Goal: Information Seeking & Learning: Learn about a topic

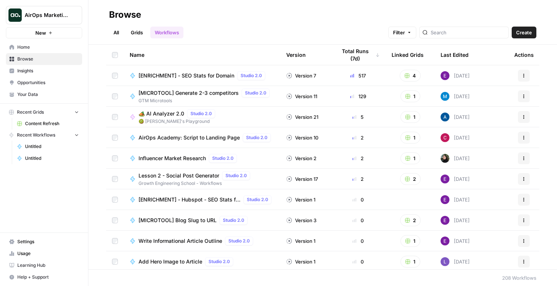
click at [168, 34] on link "Workflows" at bounding box center [166, 33] width 33 height 12
click at [135, 32] on link "Grids" at bounding box center [136, 33] width 21 height 12
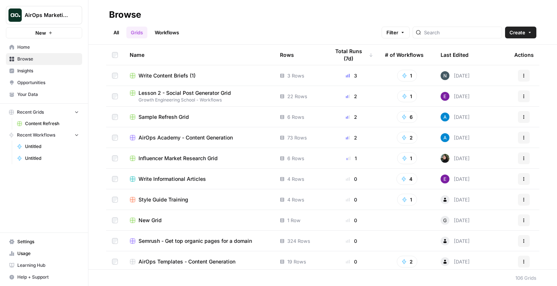
click at [161, 31] on link "Workflows" at bounding box center [166, 33] width 33 height 12
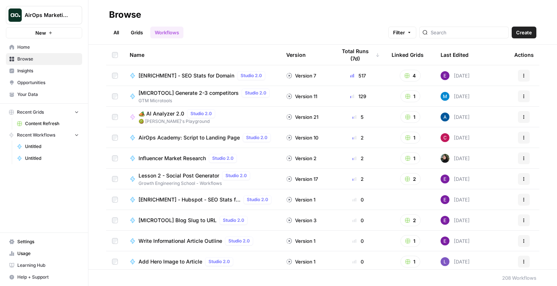
click at [142, 33] on link "Grids" at bounding box center [136, 33] width 21 height 12
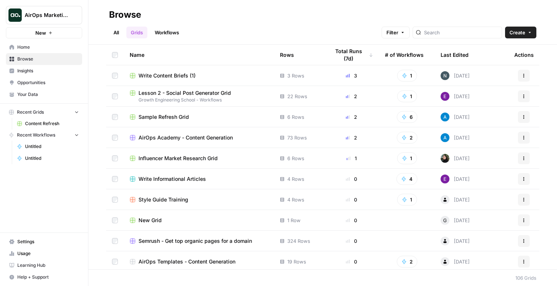
click at [167, 32] on link "Workflows" at bounding box center [166, 33] width 33 height 12
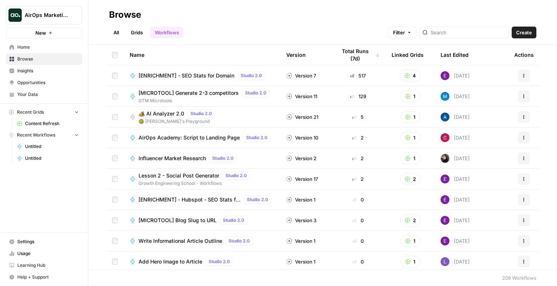
click at [174, 80] on td "[ENRICHMENT] - SEO Stats for Domain Studio 2.0" at bounding box center [202, 75] width 157 height 20
click at [202, 80] on td "[ENRICHMENT] - SEO Stats for Domain Studio 2.0" at bounding box center [202, 75] width 157 height 20
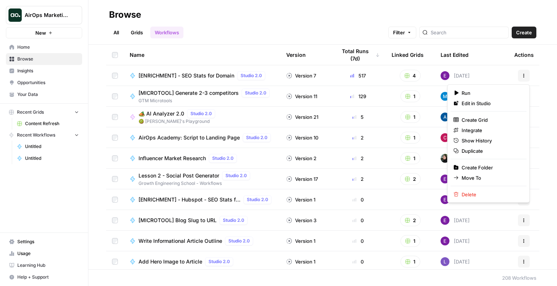
click at [524, 77] on icon "button" at bounding box center [524, 75] width 4 height 4
click at [486, 101] on span "Edit in Studio" at bounding box center [491, 102] width 59 height 7
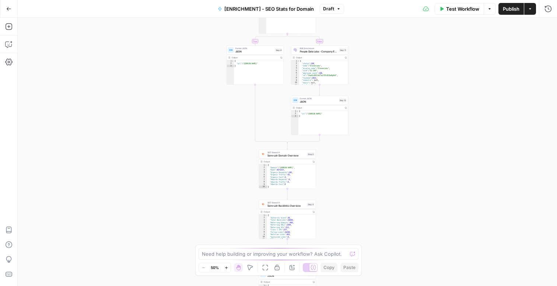
click at [459, 13] on button "Test Workflow" at bounding box center [459, 9] width 49 height 12
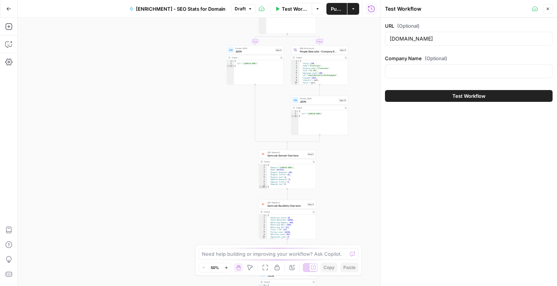
click at [462, 91] on button "Test Workflow" at bounding box center [469, 96] width 168 height 12
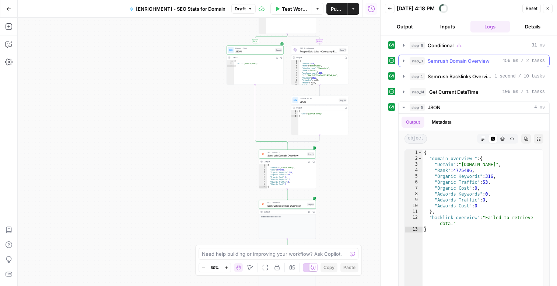
click at [463, 63] on span "Semrush Domain Overview" at bounding box center [459, 60] width 62 height 7
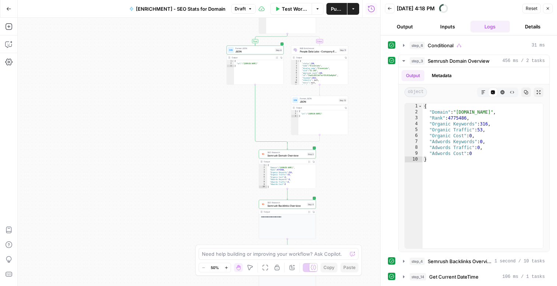
click at [534, 27] on button "Details" at bounding box center [533, 27] width 40 height 12
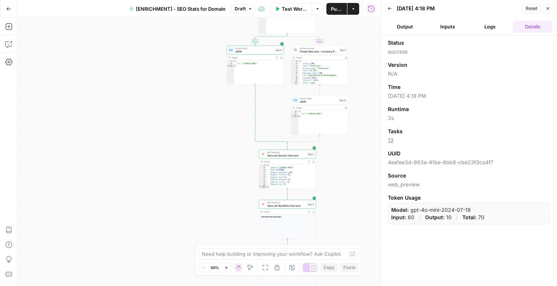
click at [448, 27] on button "Inputs" at bounding box center [448, 27] width 40 height 12
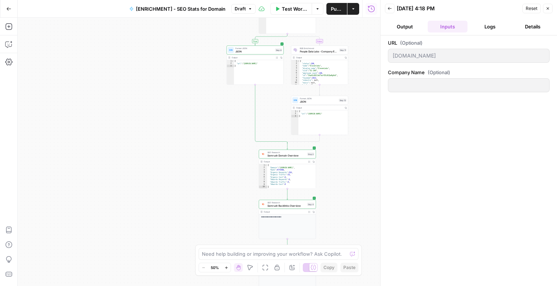
click at [493, 27] on button "Logs" at bounding box center [490, 27] width 40 height 12
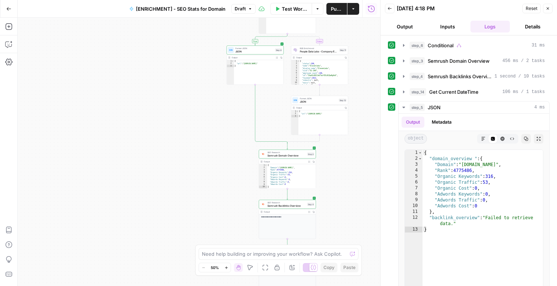
click at [413, 24] on button "Output" at bounding box center [405, 27] width 40 height 12
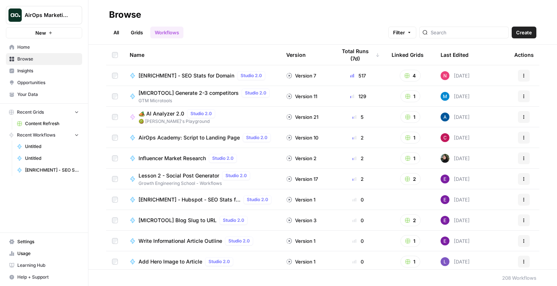
click at [122, 32] on link "All" at bounding box center [116, 33] width 14 height 12
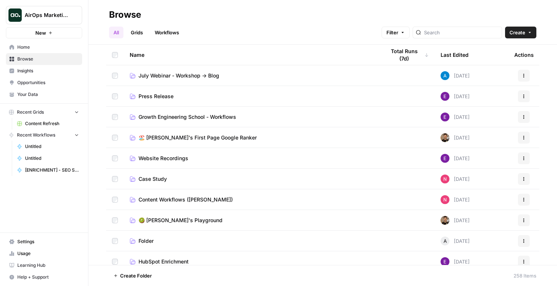
click at [130, 33] on link "Grids" at bounding box center [136, 33] width 21 height 12
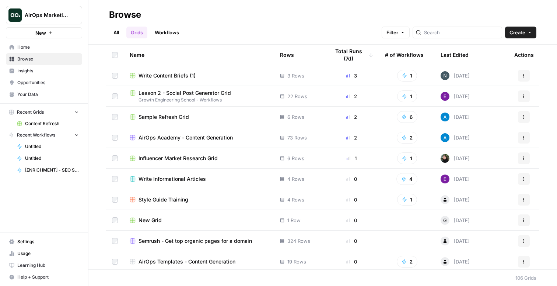
click at [169, 90] on span "Lesson 2 - Social Post Generator Grid" at bounding box center [185, 92] width 92 height 7
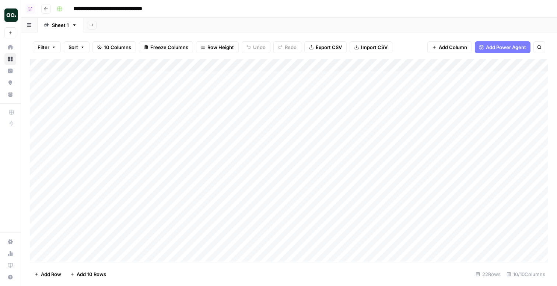
click at [536, 77] on div "Add Column" at bounding box center [289, 160] width 518 height 203
click at [444, 79] on div "Add Column" at bounding box center [289, 160] width 518 height 203
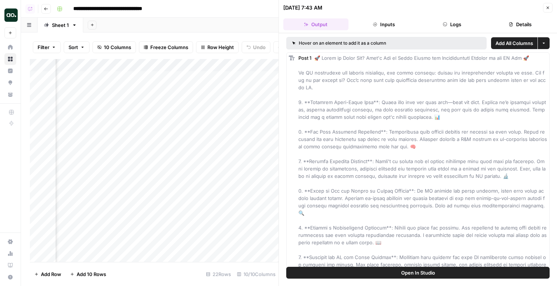
click at [381, 21] on button "Inputs" at bounding box center [383, 24] width 65 height 12
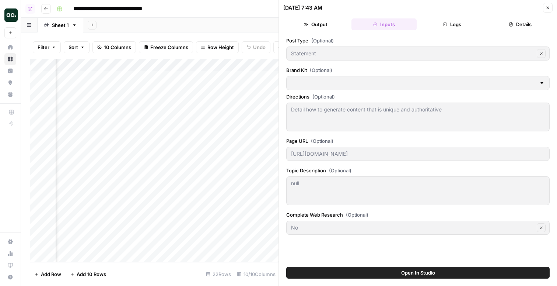
click at [444, 25] on icon "button" at bounding box center [445, 24] width 4 height 4
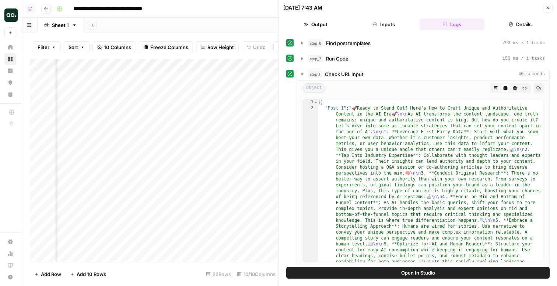
click at [511, 25] on icon "button" at bounding box center [511, 24] width 4 height 4
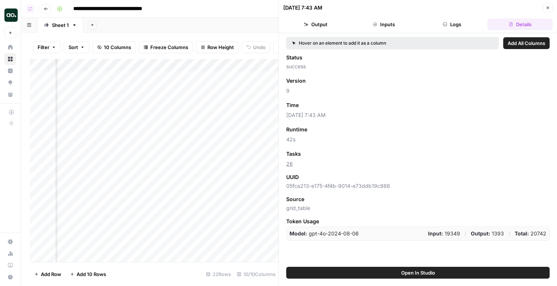
click at [318, 25] on button "Output" at bounding box center [315, 24] width 65 height 12
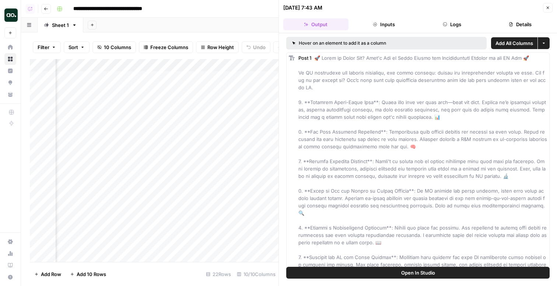
click at [389, 62] on div "Post 1" at bounding box center [422, 194] width 249 height 280
click at [546, 37] on button "More options" at bounding box center [544, 43] width 12 height 12
click at [546, 42] on button "More options" at bounding box center [544, 43] width 12 height 12
click at [545, 45] on button "More options" at bounding box center [544, 43] width 12 height 12
click at [379, 271] on button "Open In Studio" at bounding box center [417, 272] width 263 height 12
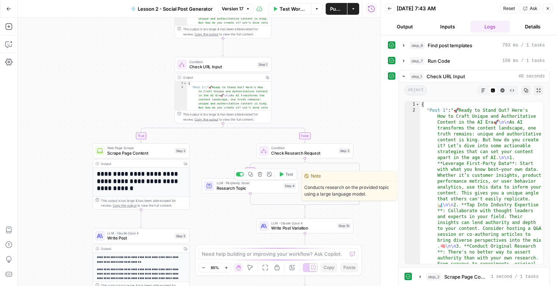
click at [248, 191] on div "LLM · Perplexity Sonar Research Topic Step 4 Copy step Delete step Edit Note Te…" at bounding box center [250, 185] width 97 height 15
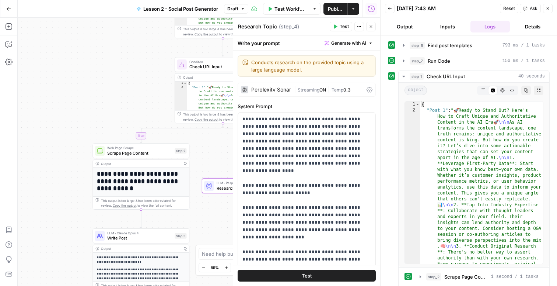
click at [277, 90] on div "Perplexity Sonar" at bounding box center [271, 89] width 40 height 5
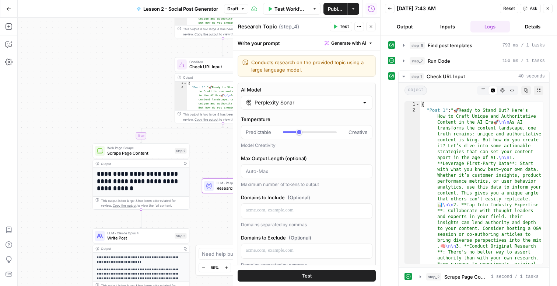
click at [288, 99] on input "Perplexity Sonar" at bounding box center [307, 102] width 104 height 7
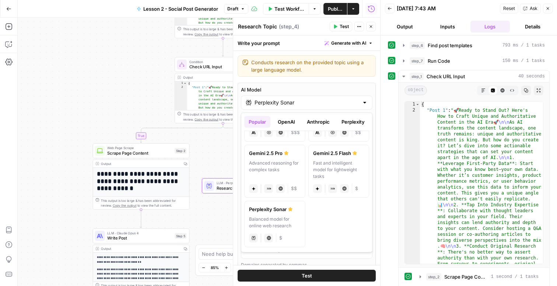
scroll to position [158, 0]
click at [287, 120] on button "OpenAI" at bounding box center [286, 122] width 26 height 12
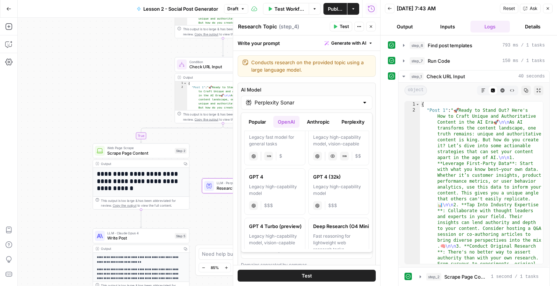
scroll to position [524, 0]
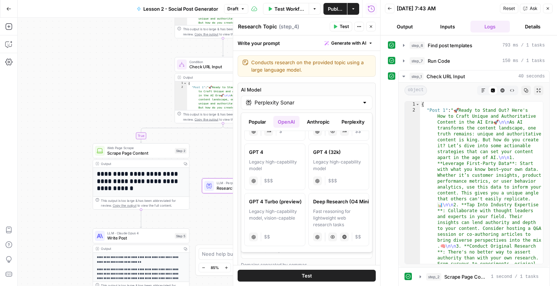
click at [316, 126] on button "Anthropic" at bounding box center [318, 122] width 32 height 12
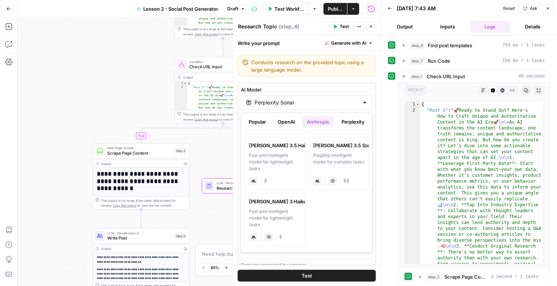
scroll to position [109, 0]
click at [339, 126] on button "Perplexity" at bounding box center [353, 122] width 32 height 12
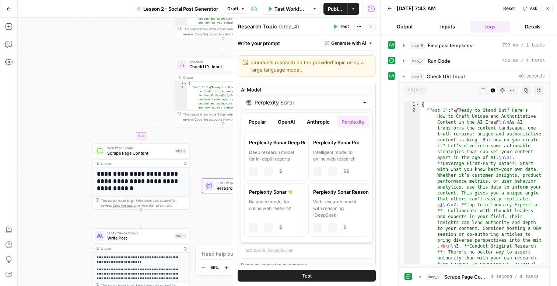
scroll to position [0, 0]
click at [319, 126] on button "Anthropic" at bounding box center [318, 122] width 32 height 12
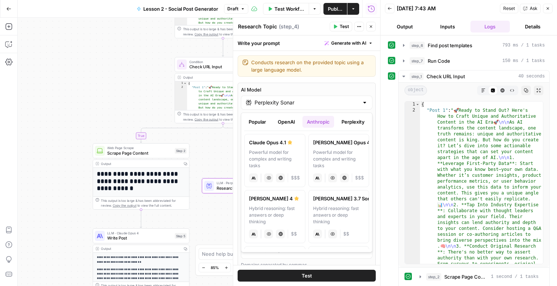
click at [289, 122] on button "OpenAI" at bounding box center [286, 122] width 26 height 12
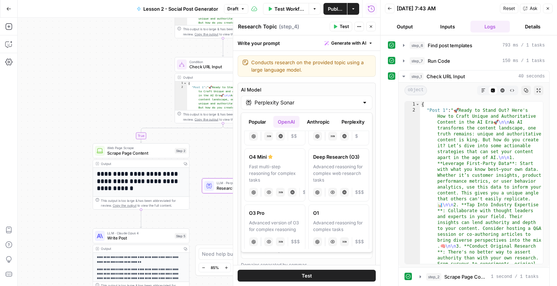
scroll to position [524, 0]
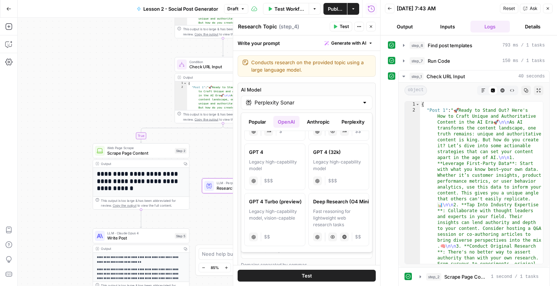
click at [252, 123] on button "Popular" at bounding box center [257, 122] width 26 height 12
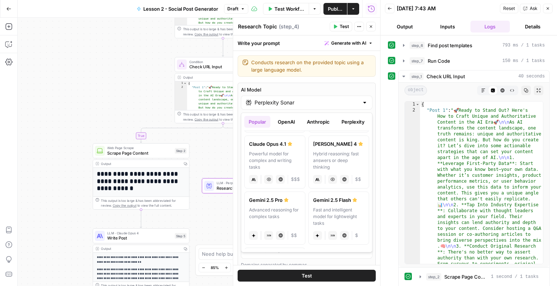
scroll to position [158, 0]
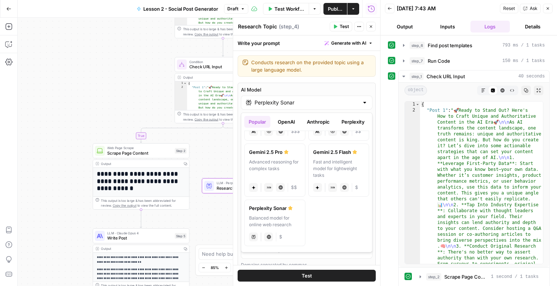
click at [291, 122] on button "OpenAI" at bounding box center [286, 122] width 26 height 12
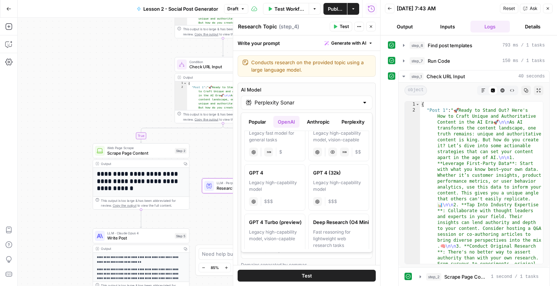
scroll to position [524, 0]
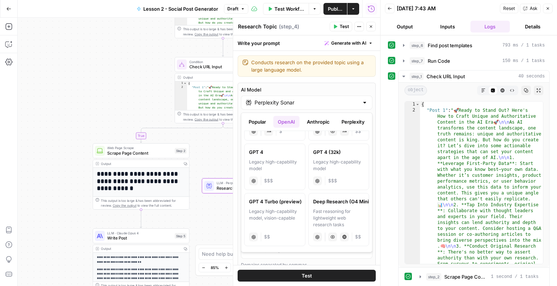
click at [311, 117] on button "Anthropic" at bounding box center [318, 122] width 32 height 12
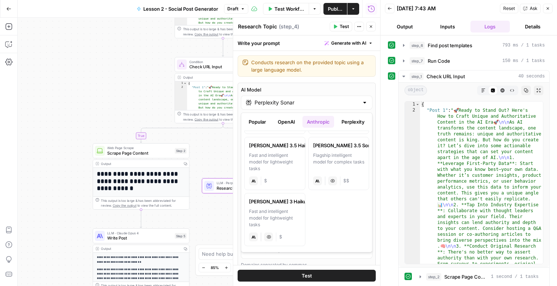
click at [353, 116] on button "Perplexity" at bounding box center [353, 122] width 32 height 12
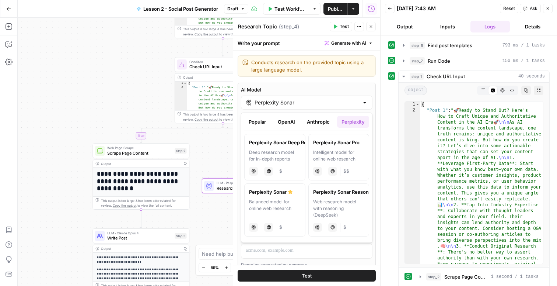
click at [318, 124] on button "Anthropic" at bounding box center [318, 122] width 32 height 12
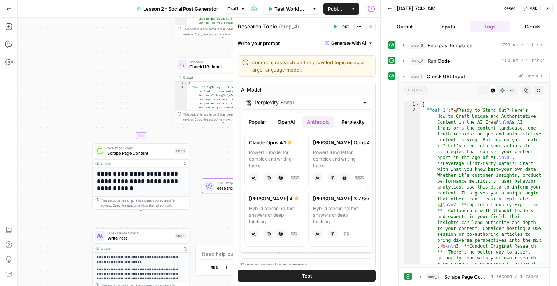
click at [292, 121] on button "OpenAI" at bounding box center [286, 122] width 26 height 12
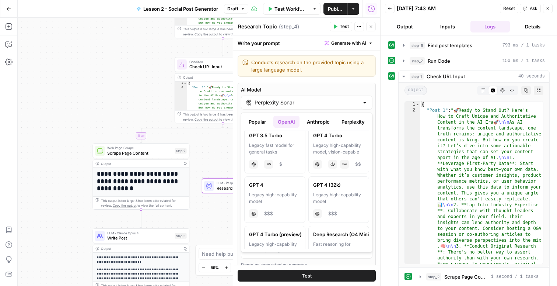
scroll to position [524, 0]
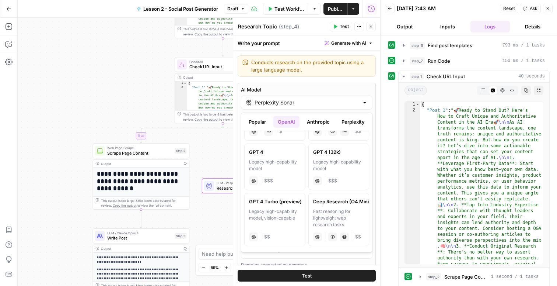
click at [257, 129] on div "Popular OpenAI Anthropic Perplexity Google Other" at bounding box center [306, 123] width 125 height 15
click at [257, 121] on button "Popular" at bounding box center [257, 122] width 26 height 12
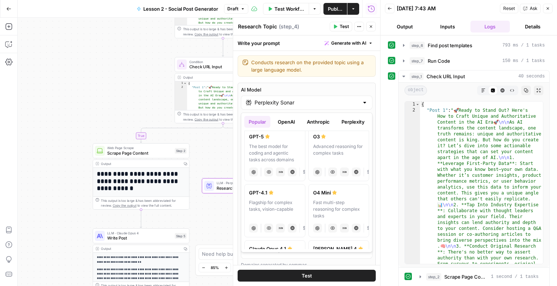
scroll to position [0, 0]
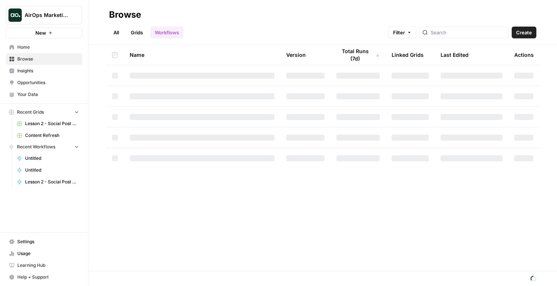
click at [34, 69] on span "Insights" at bounding box center [48, 70] width 62 height 7
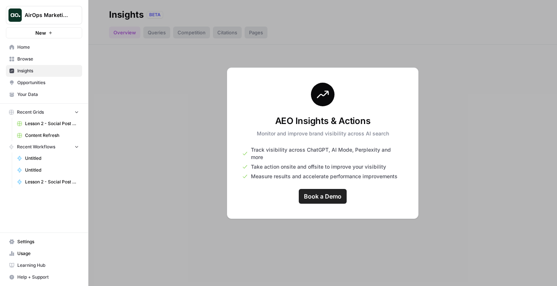
click at [63, 11] on span "AirOps Marketing" at bounding box center [47, 14] width 45 height 7
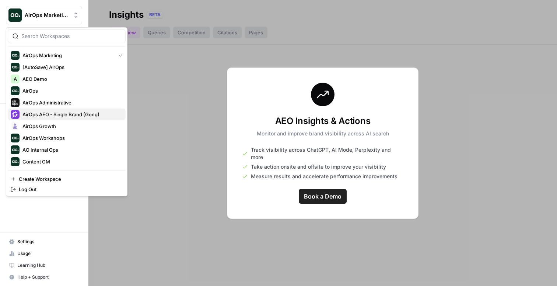
click at [91, 111] on span "AirOps AEO - Single Brand (Gong)" at bounding box center [70, 114] width 97 height 7
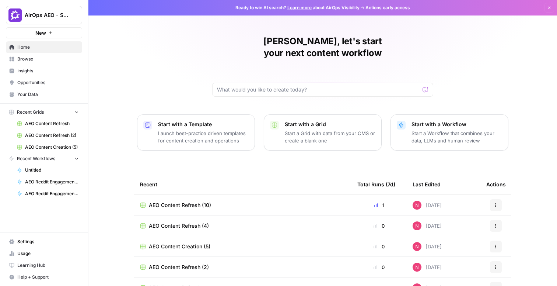
click at [36, 71] on span "Insights" at bounding box center [48, 70] width 62 height 7
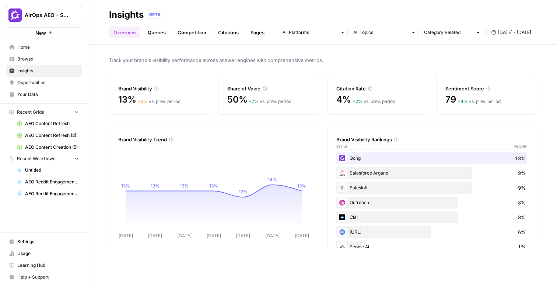
click at [165, 33] on link "Queries" at bounding box center [156, 33] width 27 height 12
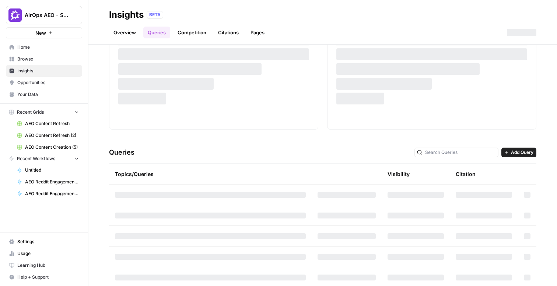
scroll to position [55, 0]
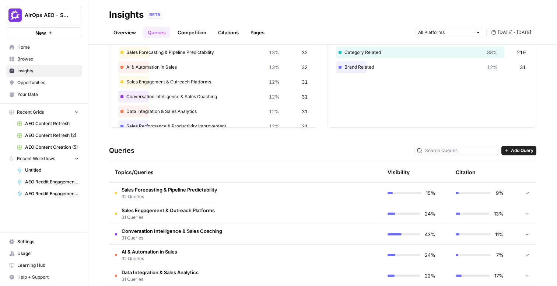
click at [272, 193] on td "Sales Forecasting & Pipeline Predictability 32 Queries" at bounding box center [210, 192] width 203 height 20
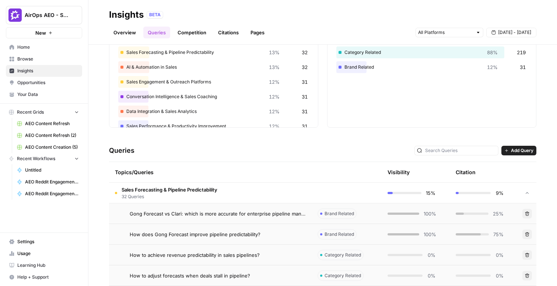
click at [232, 28] on link "Citations" at bounding box center [228, 33] width 29 height 12
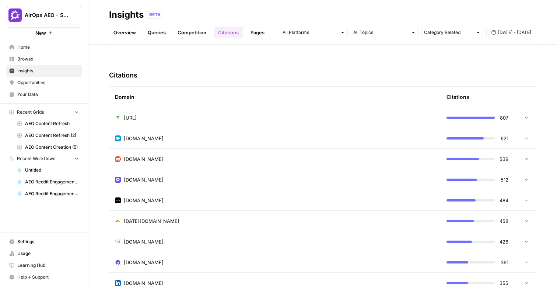
scroll to position [168, 0]
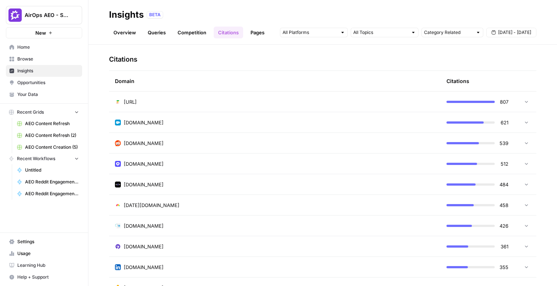
click at [196, 29] on link "Competition" at bounding box center [192, 33] width 38 height 12
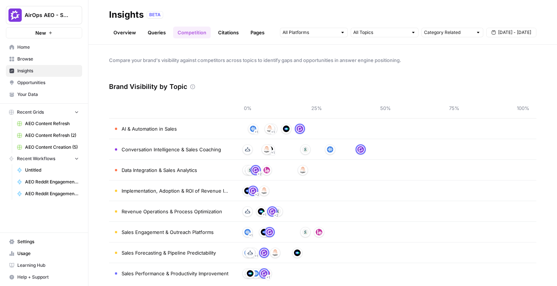
scroll to position [10, 0]
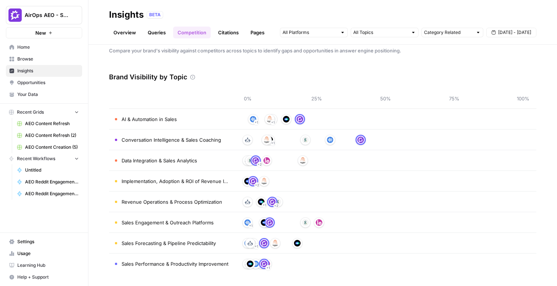
click at [231, 28] on link "Citations" at bounding box center [228, 33] width 29 height 12
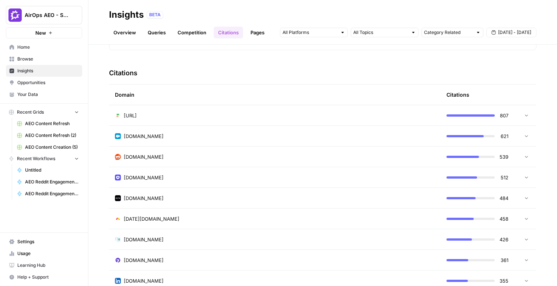
scroll to position [223, 0]
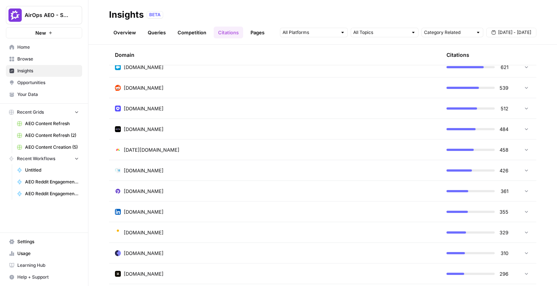
click at [528, 67] on icon at bounding box center [526, 66] width 5 height 5
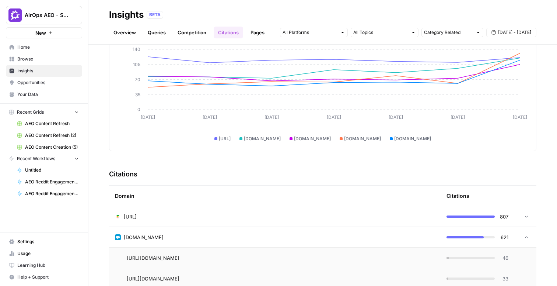
scroll to position [0, 0]
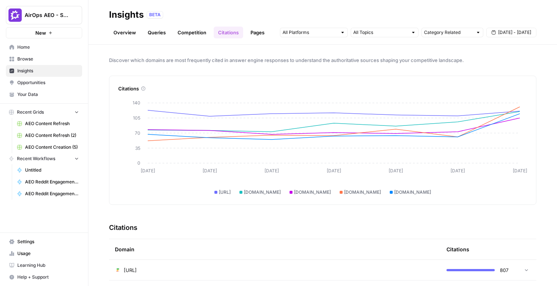
click at [257, 35] on link "Pages" at bounding box center [257, 33] width 23 height 12
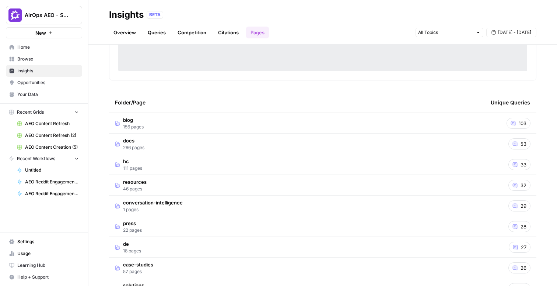
scroll to position [155, 0]
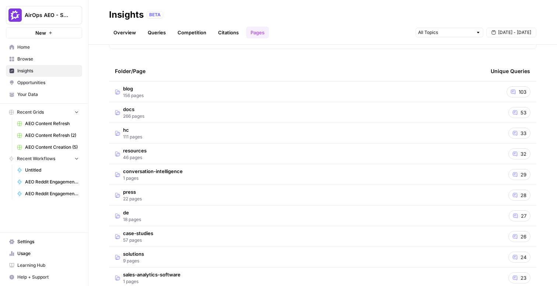
click at [169, 35] on link "Queries" at bounding box center [156, 33] width 27 height 12
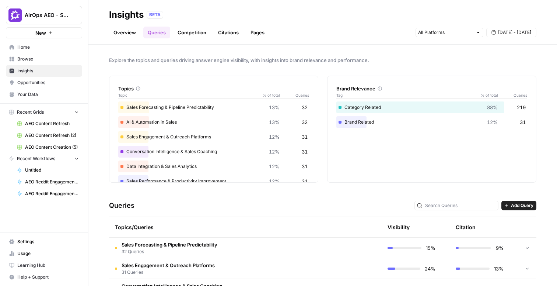
click at [130, 32] on link "Overview" at bounding box center [124, 33] width 31 height 12
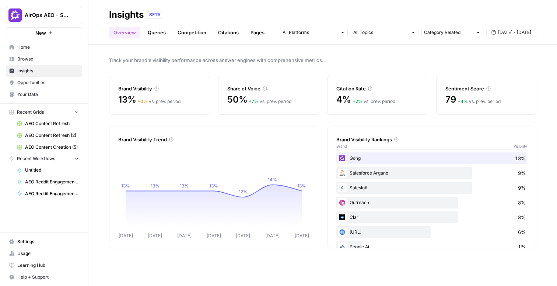
click at [164, 33] on link "Queries" at bounding box center [156, 33] width 27 height 12
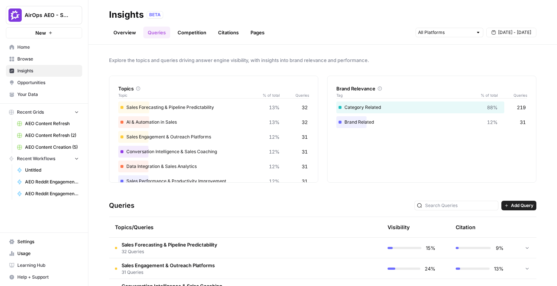
click at [217, 248] on span "32 Queries" at bounding box center [170, 251] width 96 height 7
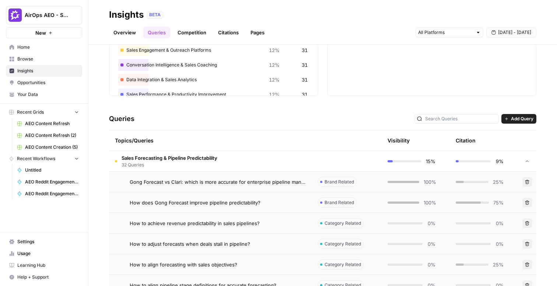
scroll to position [134, 0]
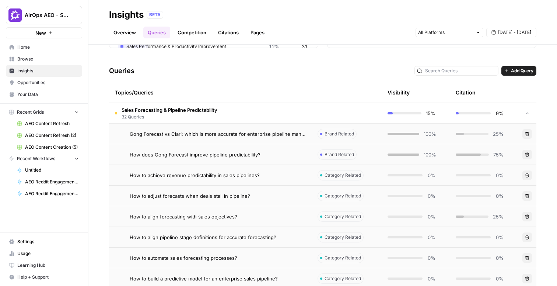
click at [204, 36] on link "Competition" at bounding box center [192, 33] width 38 height 12
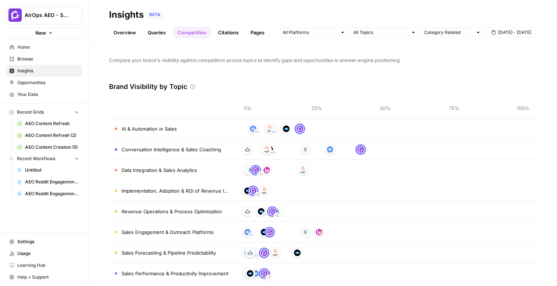
click at [130, 33] on link "Overview" at bounding box center [124, 33] width 31 height 12
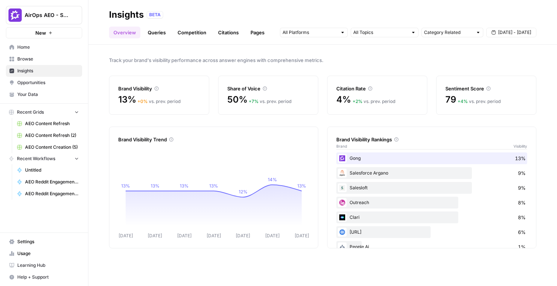
click at [39, 88] on link "Opportunities" at bounding box center [44, 83] width 76 height 12
